Goal: Information Seeking & Learning: Learn about a topic

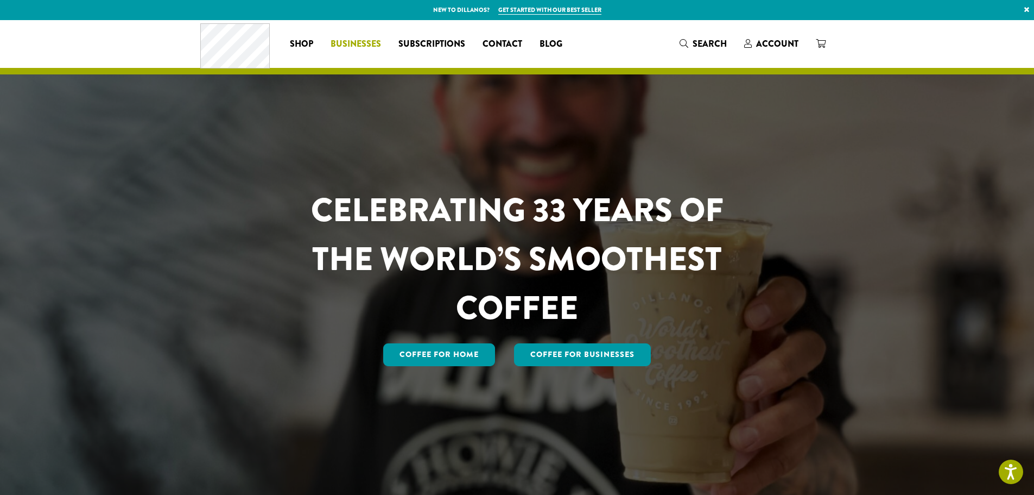
click at [350, 42] on span "Businesses" at bounding box center [356, 44] width 50 height 14
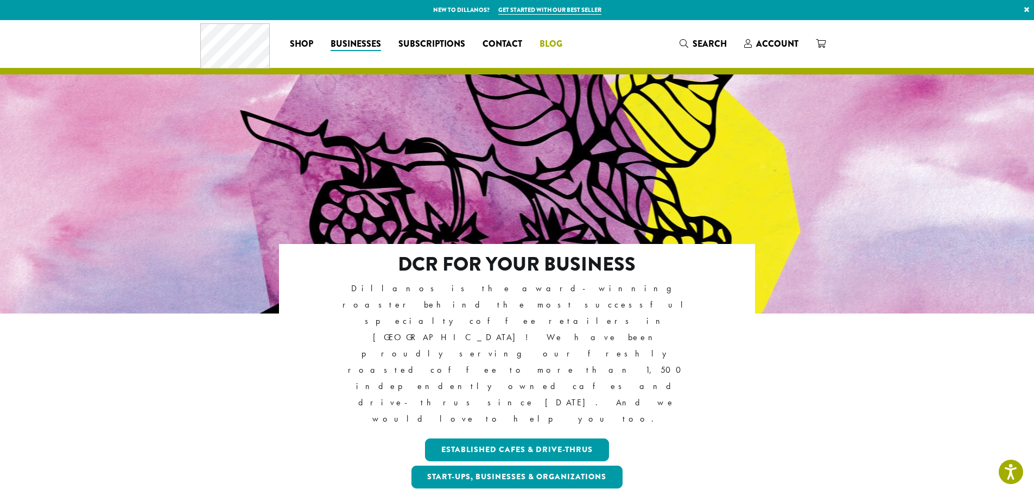
click at [550, 41] on span "Blog" at bounding box center [551, 44] width 23 height 14
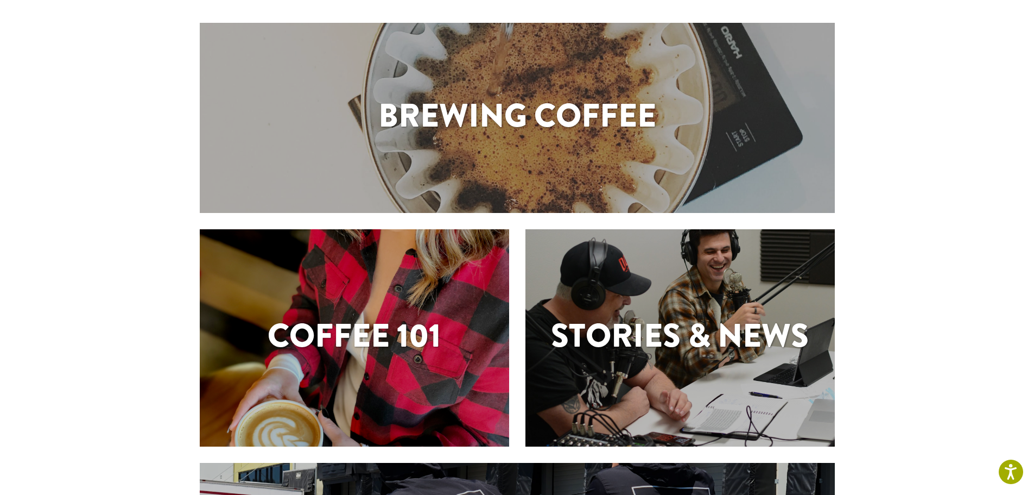
scroll to position [54, 0]
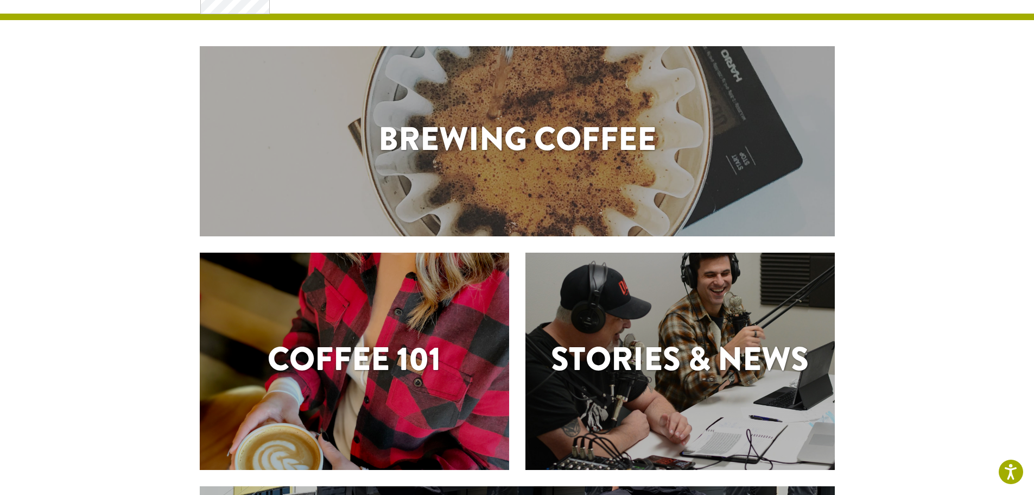
click at [379, 362] on h1 "Coffee 101" at bounding box center [354, 358] width 309 height 49
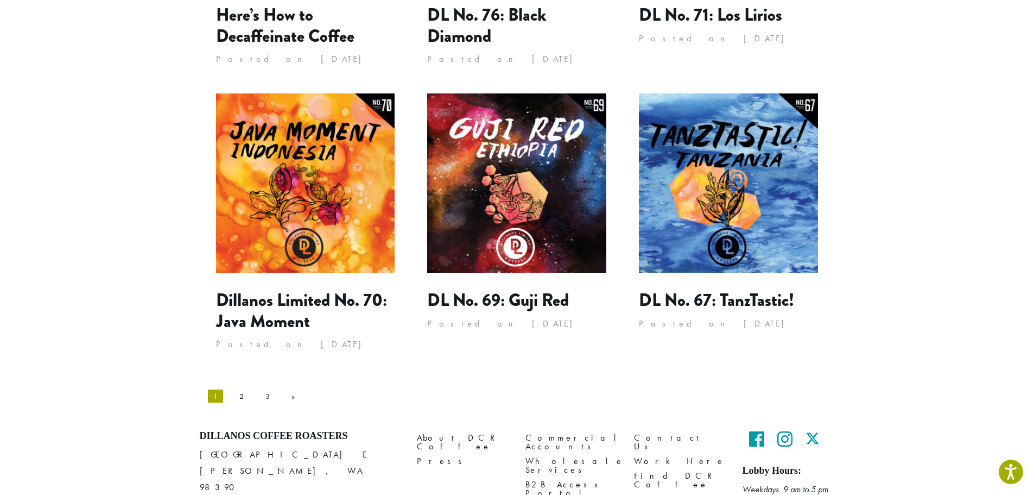
scroll to position [1002, 0]
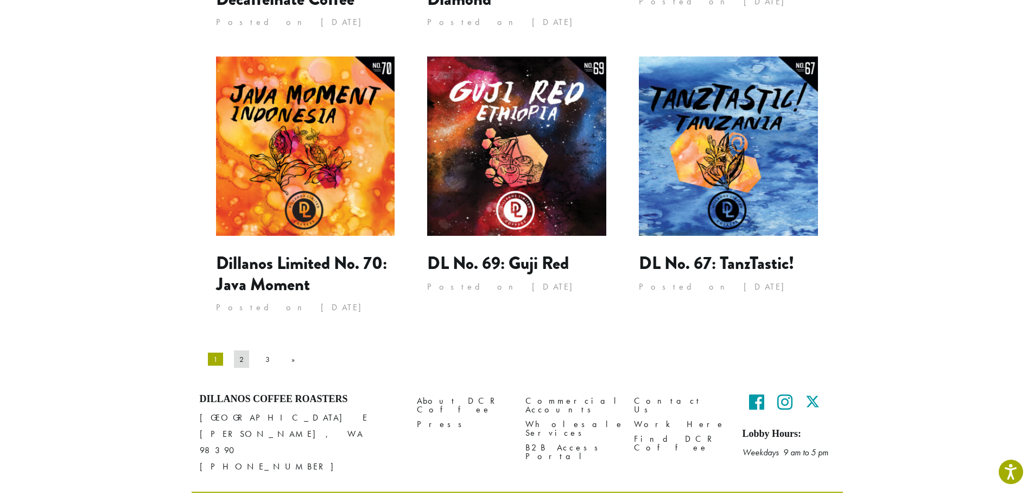
click at [234, 350] on link "2" at bounding box center [241, 358] width 15 height 17
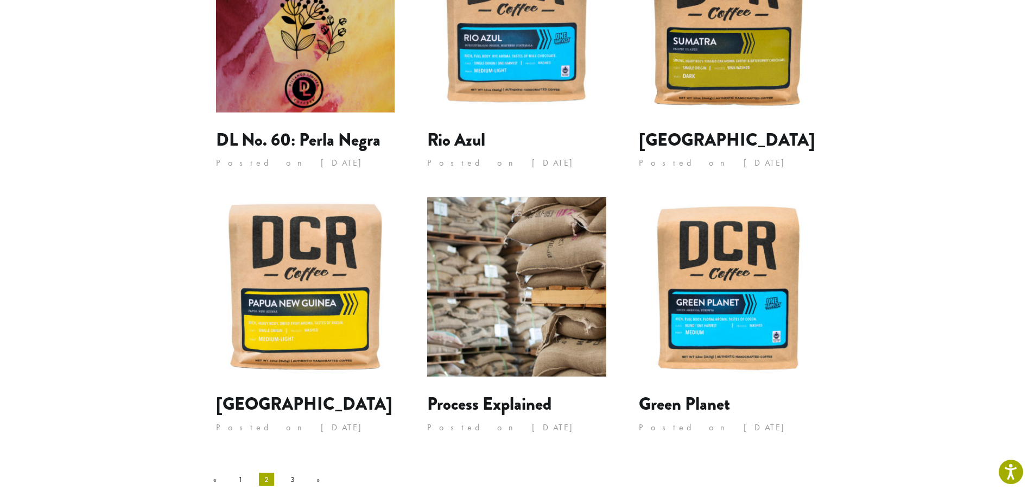
scroll to position [869, 0]
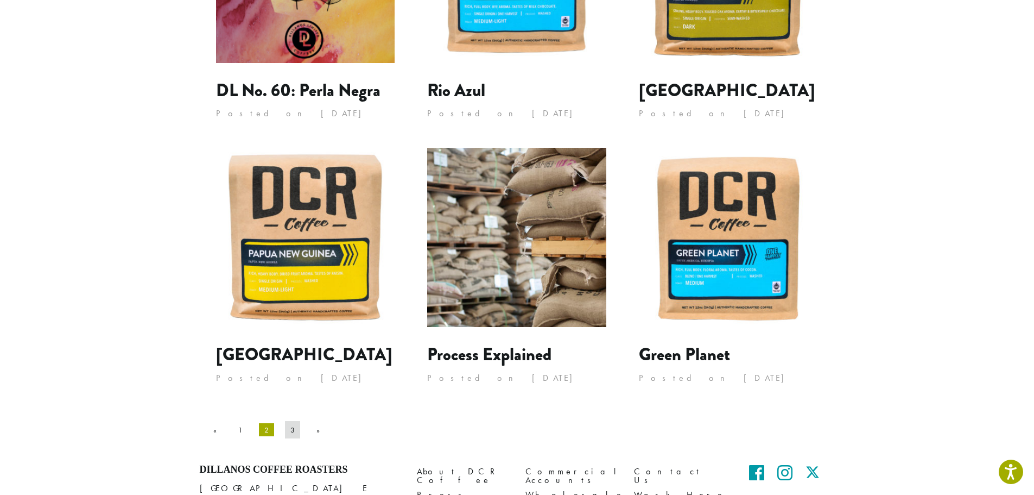
click at [285, 429] on link "3" at bounding box center [292, 429] width 15 height 17
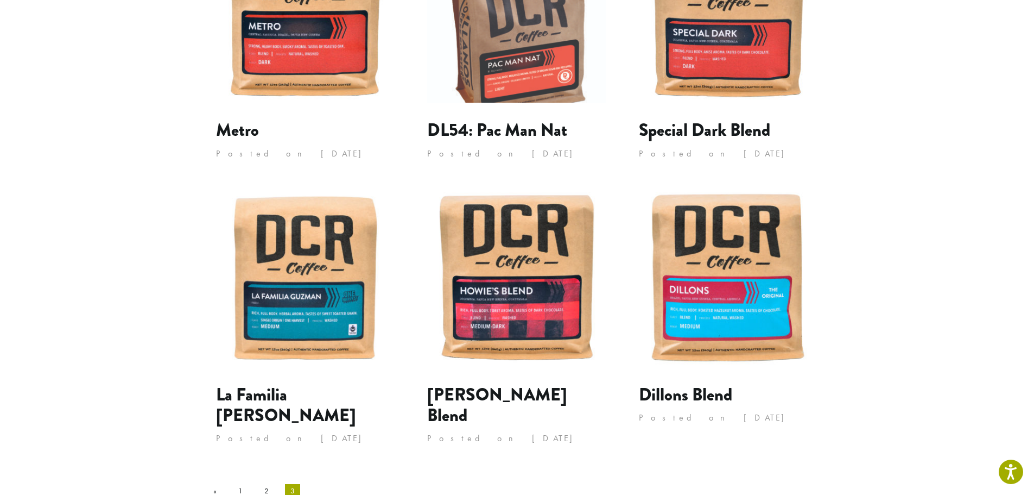
scroll to position [919, 0]
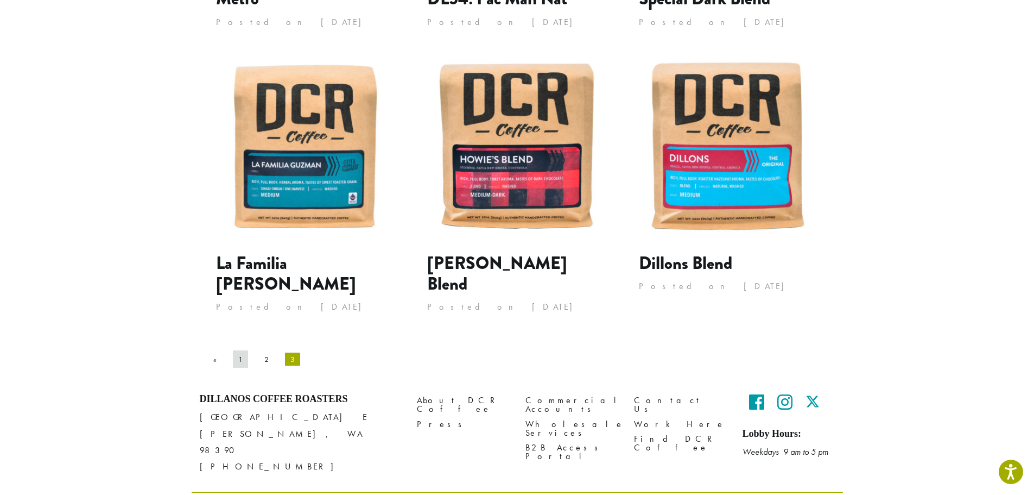
click at [235, 350] on link "1" at bounding box center [240, 358] width 15 height 17
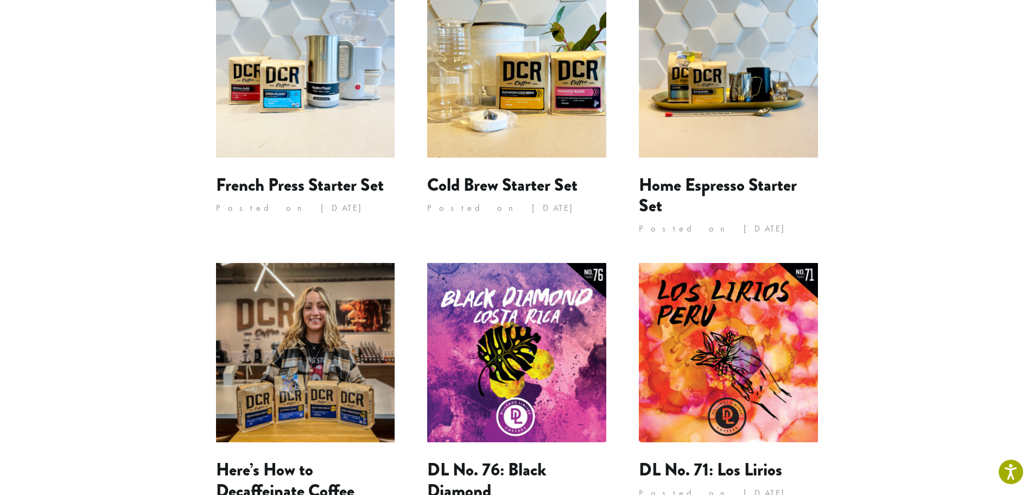
scroll to position [651, 0]
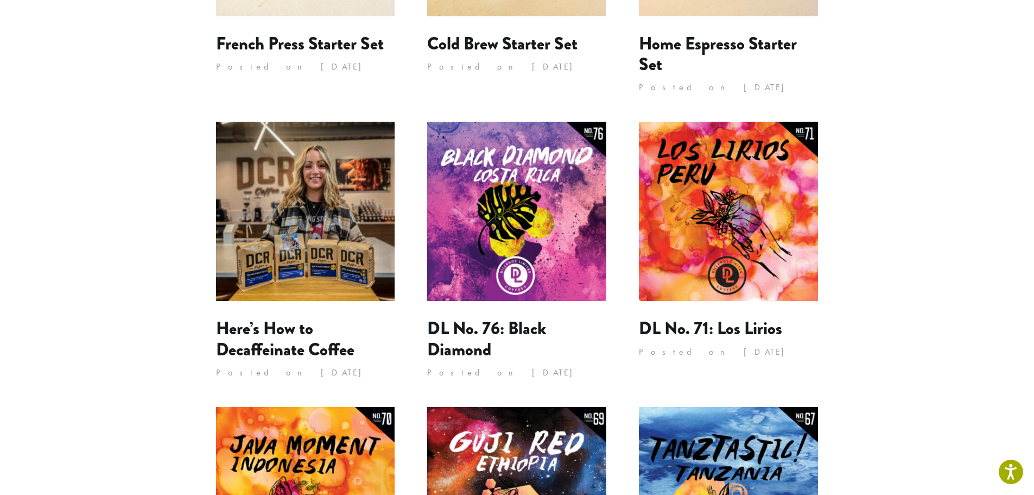
click at [260, 220] on img at bounding box center [305, 211] width 179 height 179
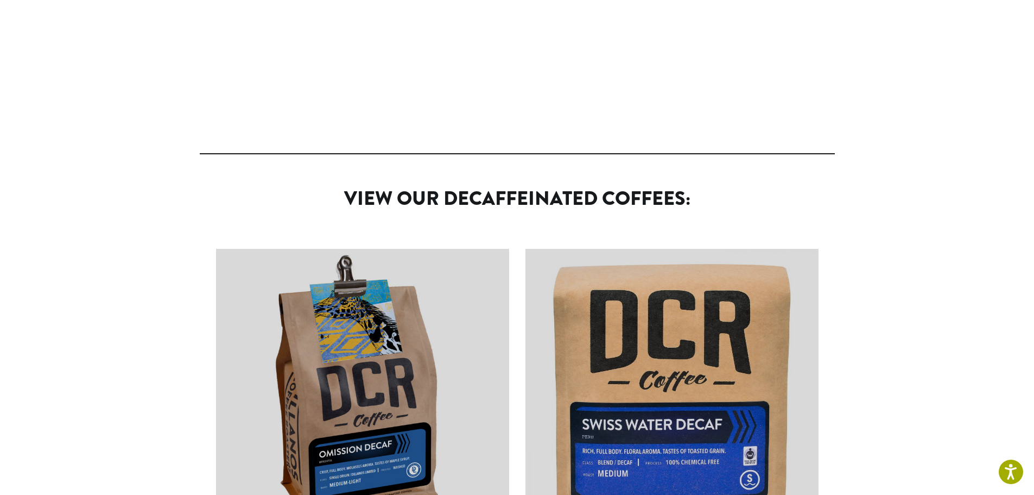
scroll to position [2080, 0]
